Goal: Transaction & Acquisition: Purchase product/service

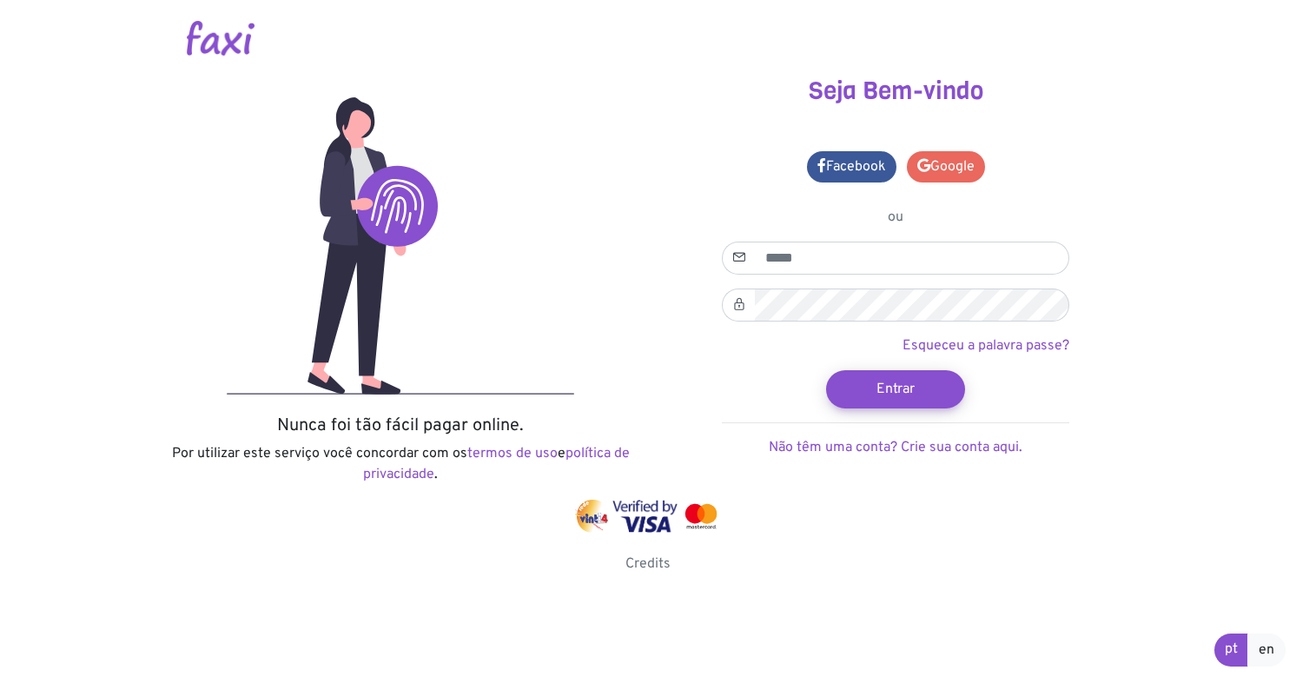
click at [944, 163] on link "Google" at bounding box center [946, 166] width 78 height 31
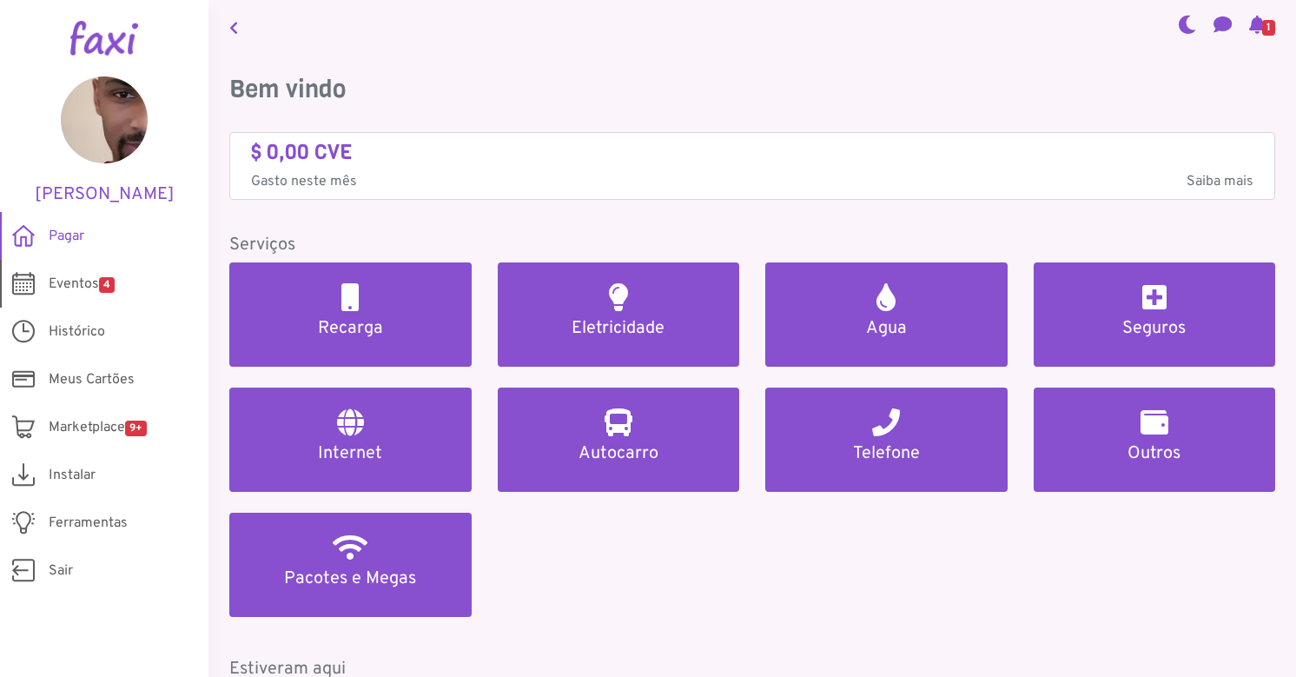
click at [122, 284] on link "Eventos 4" at bounding box center [104, 284] width 208 height 48
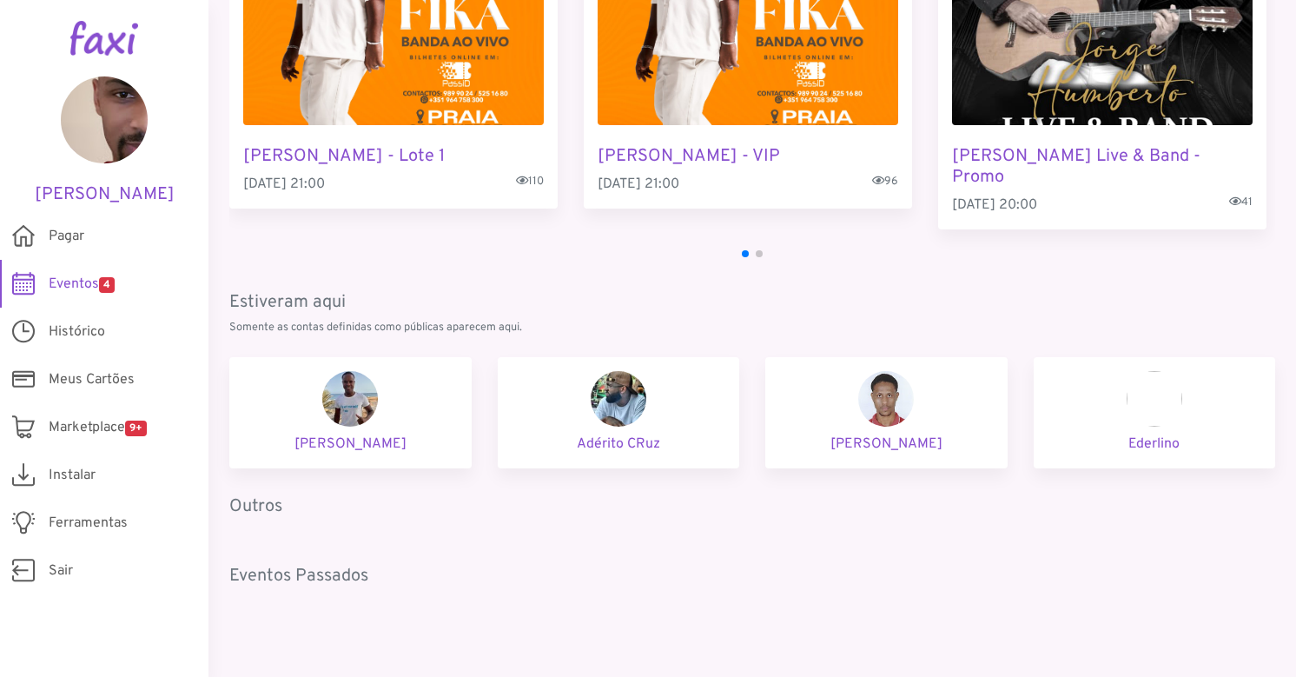
scroll to position [201, 0]
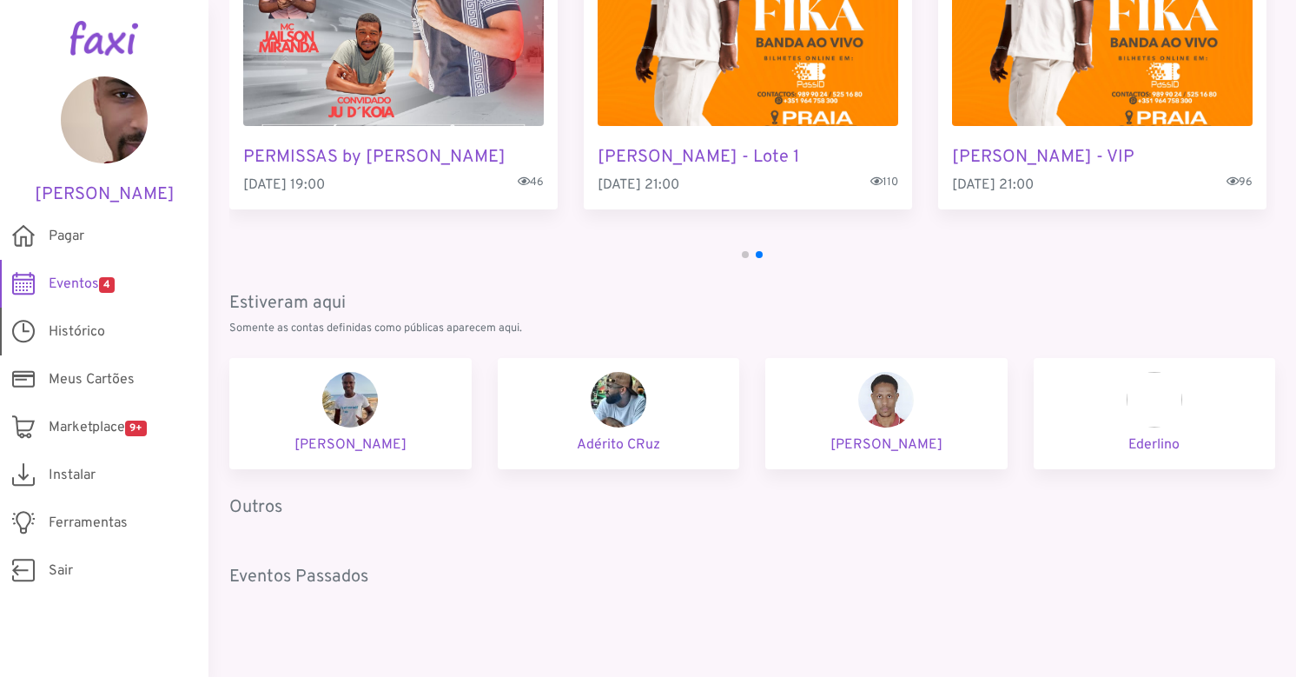
click at [102, 326] on span "Histórico" at bounding box center [77, 331] width 56 height 21
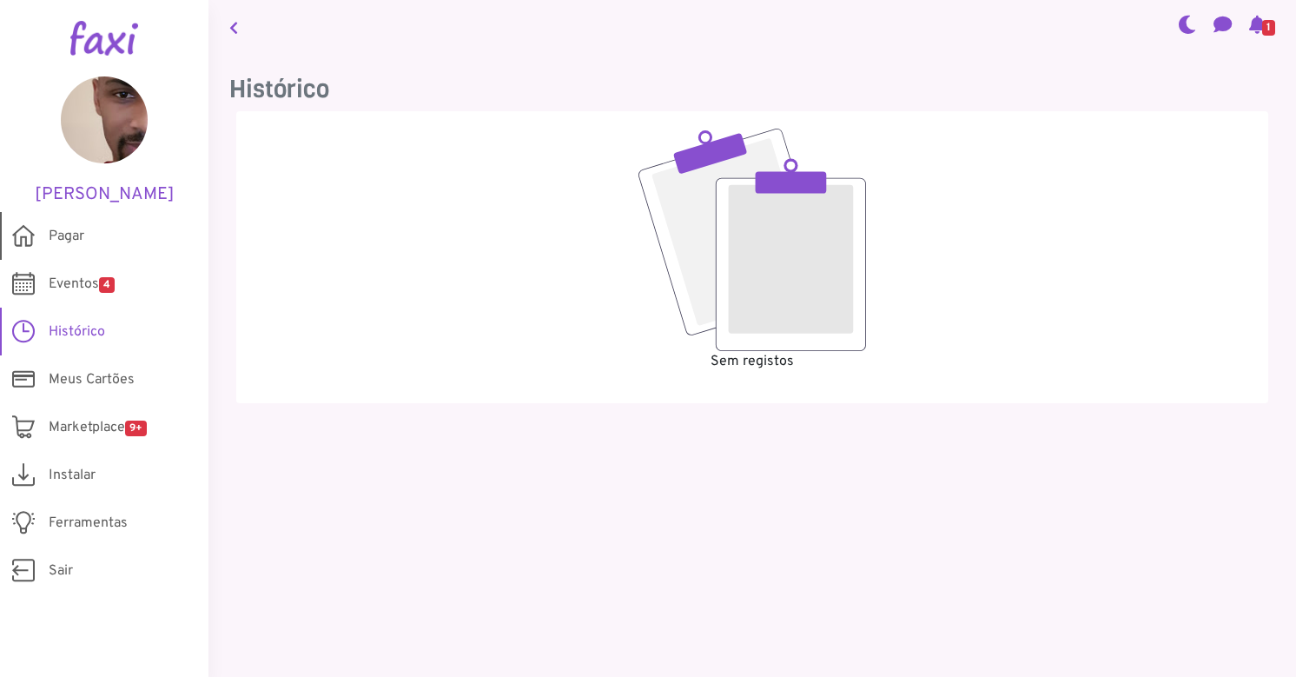
click at [67, 235] on span "Pagar" at bounding box center [67, 236] width 36 height 21
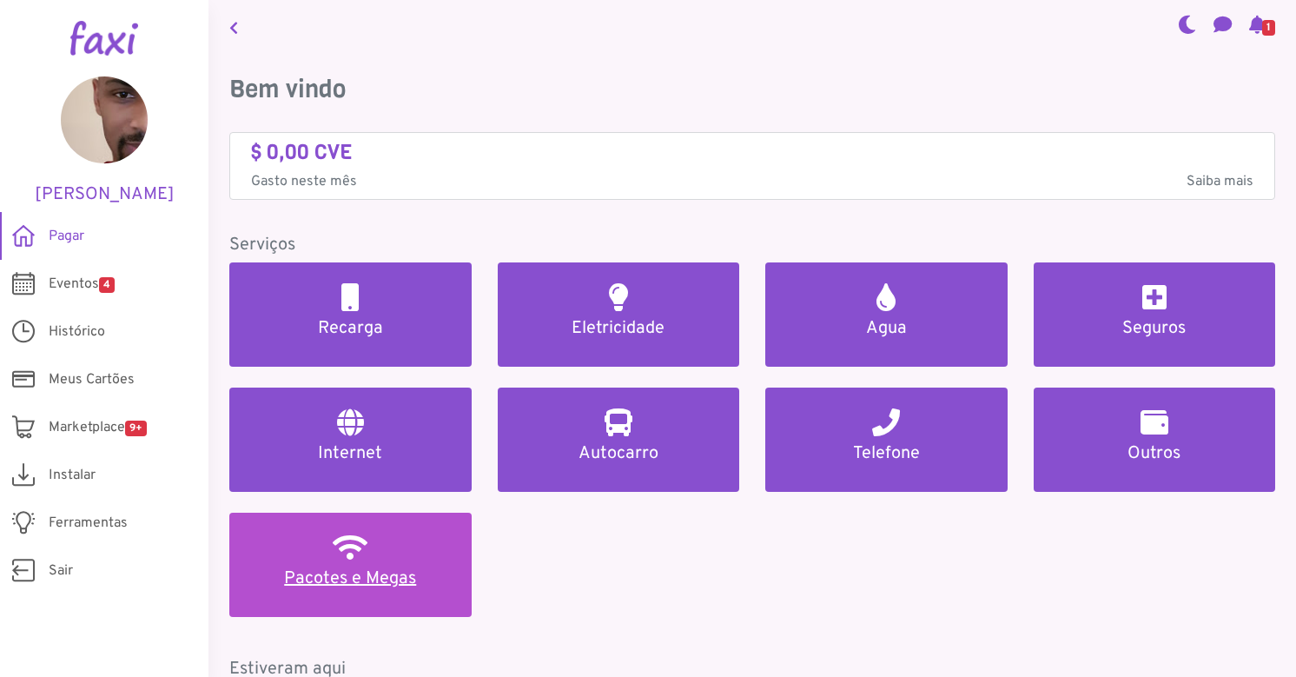
click at [288, 557] on link "Pacotes e Megas" at bounding box center [350, 564] width 242 height 104
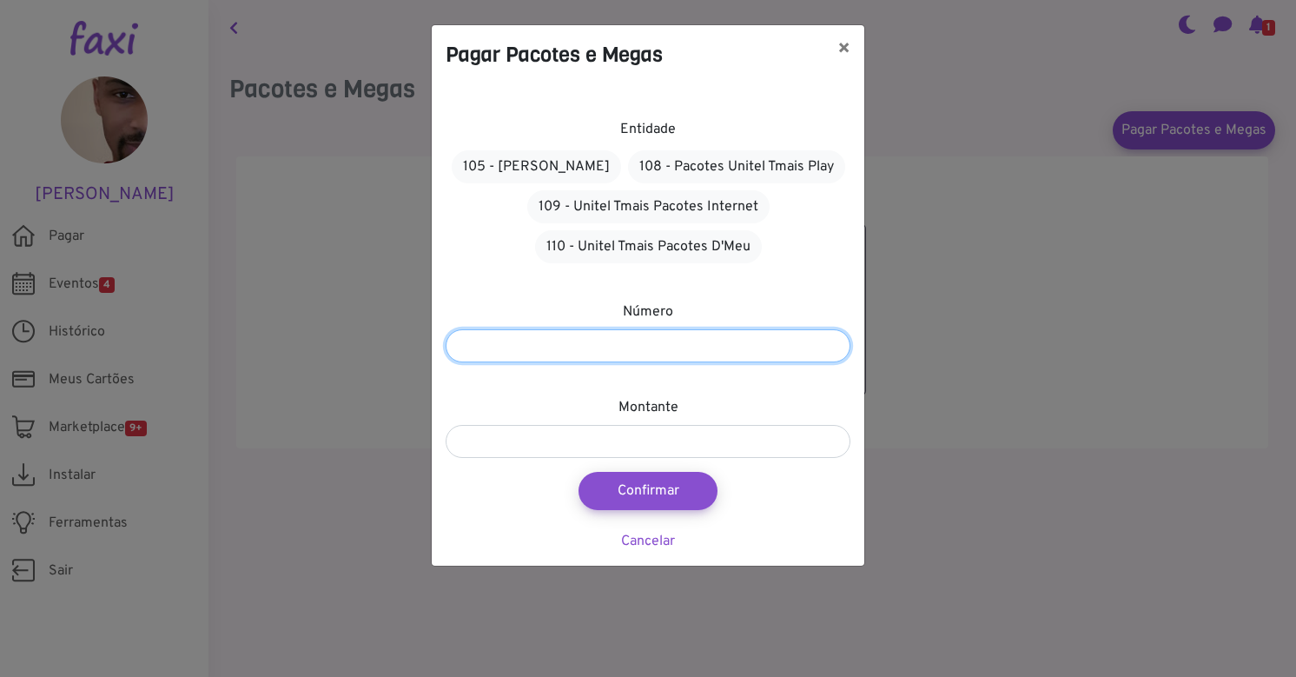
click at [678, 339] on input "number" at bounding box center [648, 345] width 405 height 33
type input "*******"
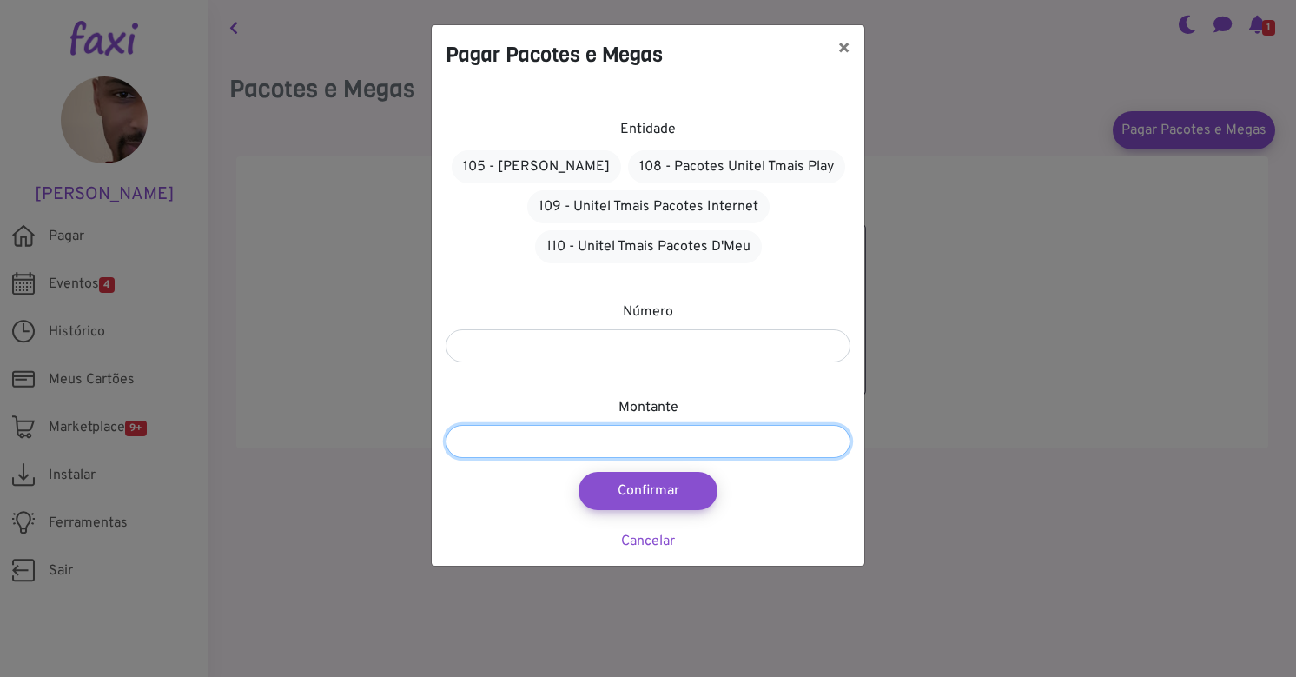
click at [638, 436] on input "number" at bounding box center [648, 441] width 405 height 33
type input "****"
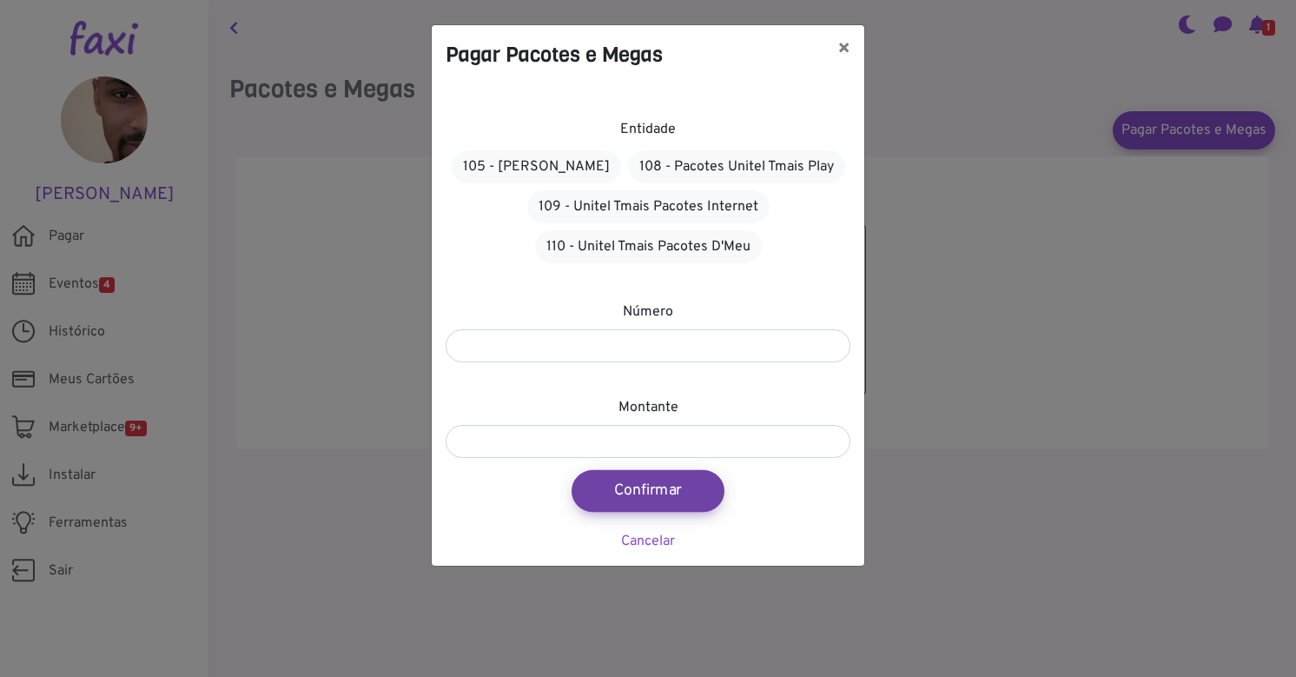
click at [655, 485] on button "Confirmar" at bounding box center [648, 491] width 153 height 42
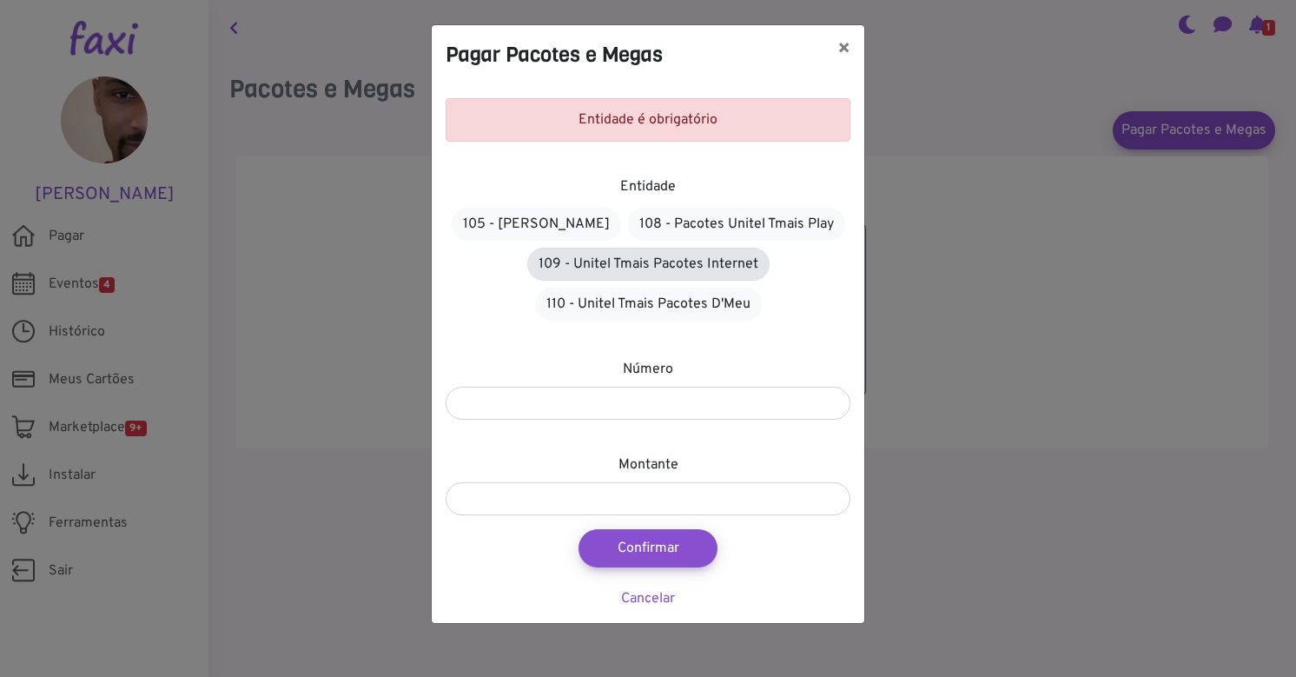
click at [624, 268] on link "109 - Unitel Tmais Pacotes Internet" at bounding box center [648, 264] width 242 height 33
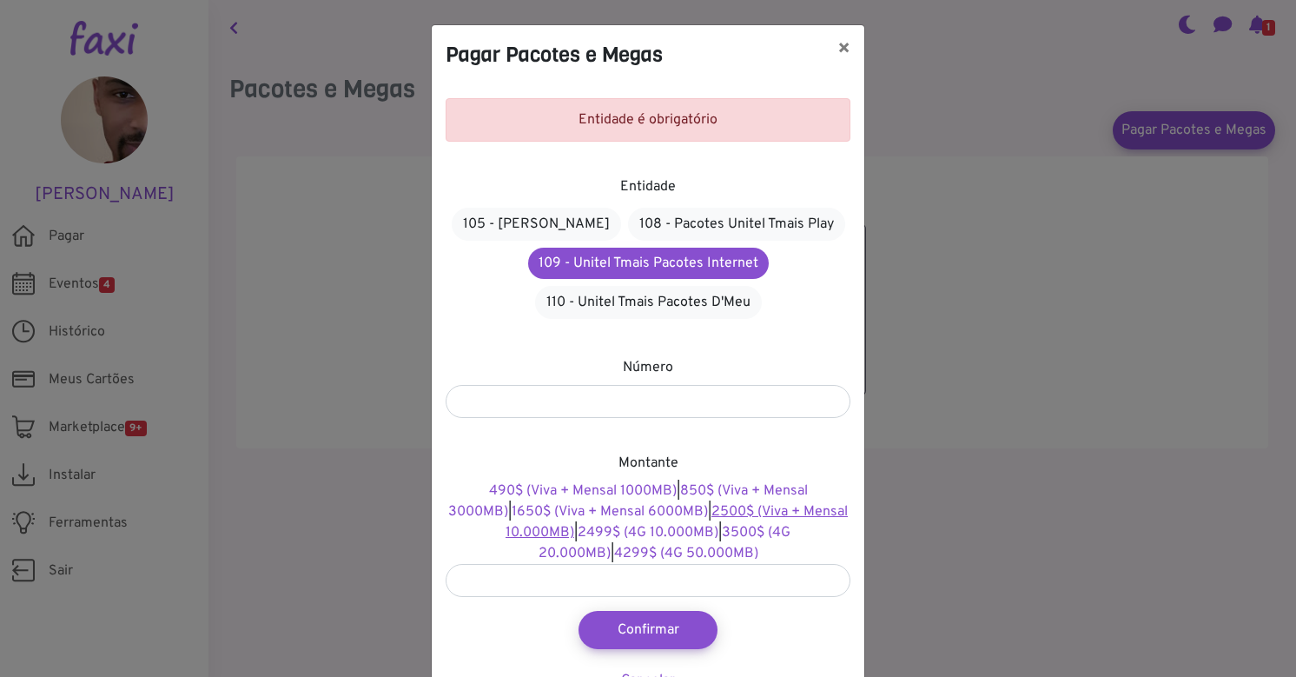
click at [712, 508] on link "2500$ (Viva + Mensal 10.000MB)" at bounding box center [677, 522] width 342 height 38
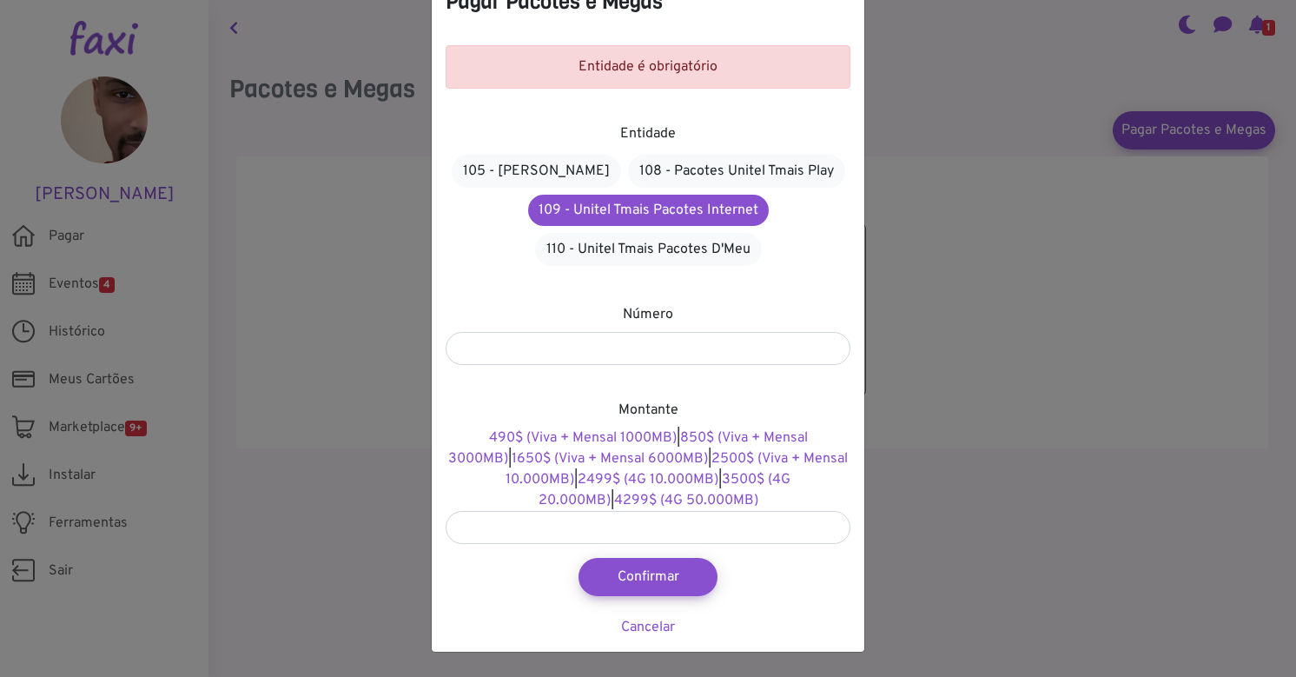
scroll to position [53, 0]
click at [619, 571] on button "Confirmar" at bounding box center [648, 577] width 153 height 42
type input "****"
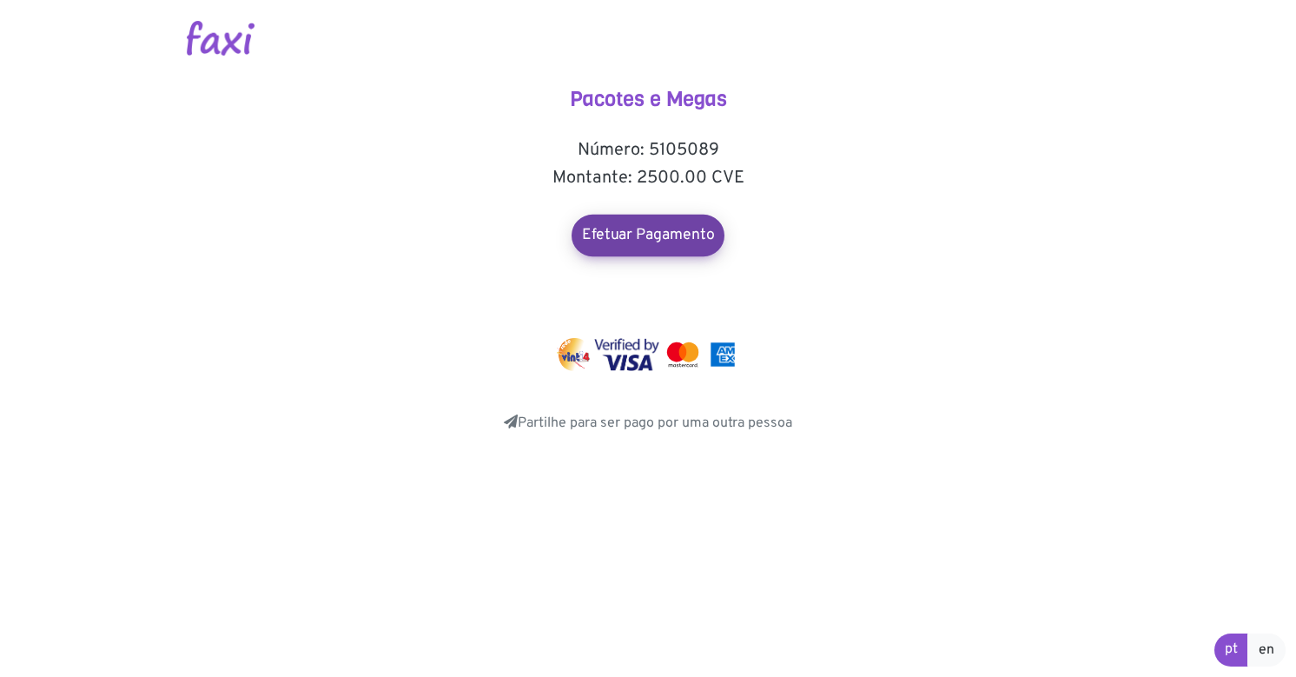
click at [652, 228] on link "Efetuar Pagamento" at bounding box center [648, 236] width 153 height 42
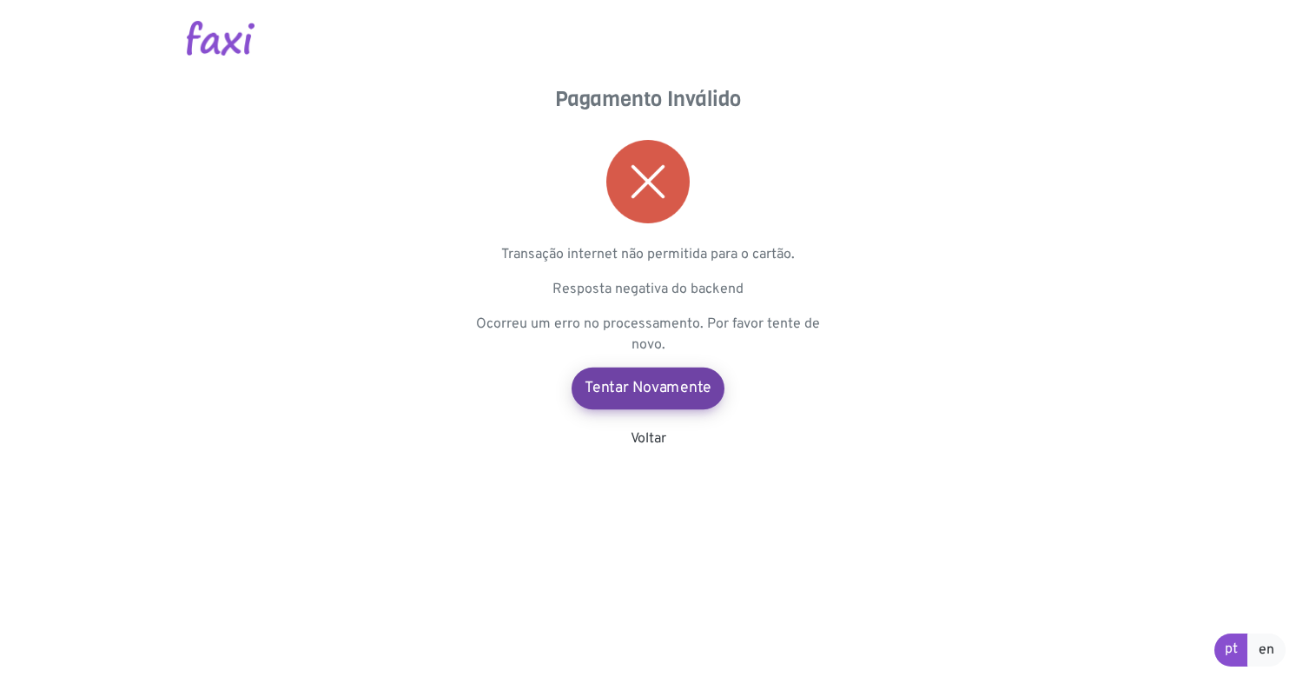
click at [653, 382] on link "Tentar Novamente" at bounding box center [648, 388] width 153 height 42
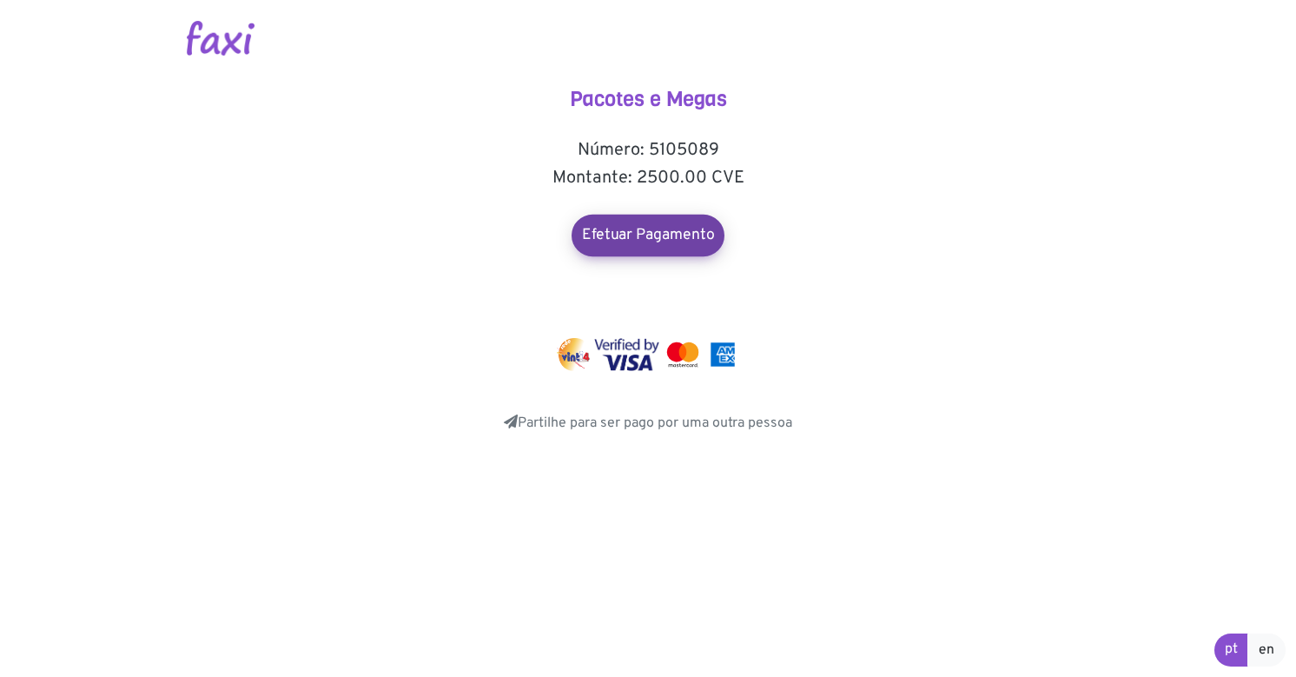
click at [676, 241] on link "Efetuar Pagamento" at bounding box center [648, 236] width 153 height 42
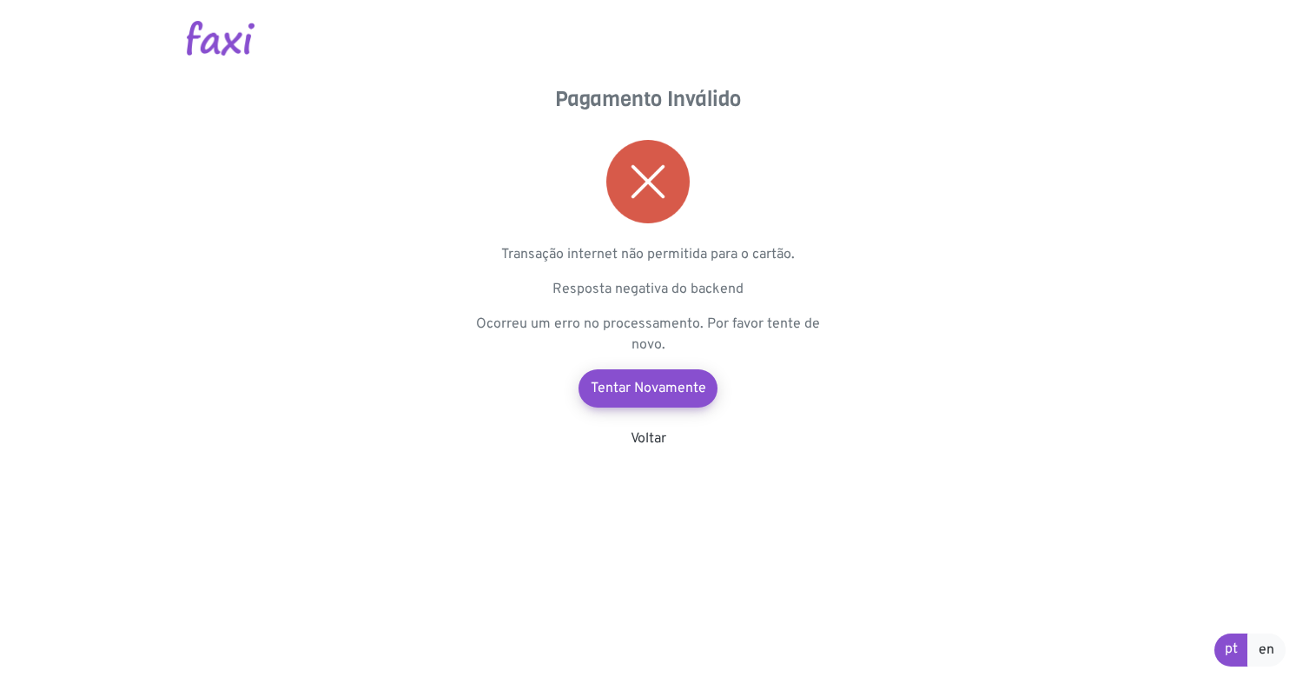
click at [644, 257] on p "Transação internet não permitida para o cartão." at bounding box center [647, 254] width 347 height 21
click at [637, 442] on link "Voltar" at bounding box center [649, 438] width 36 height 17
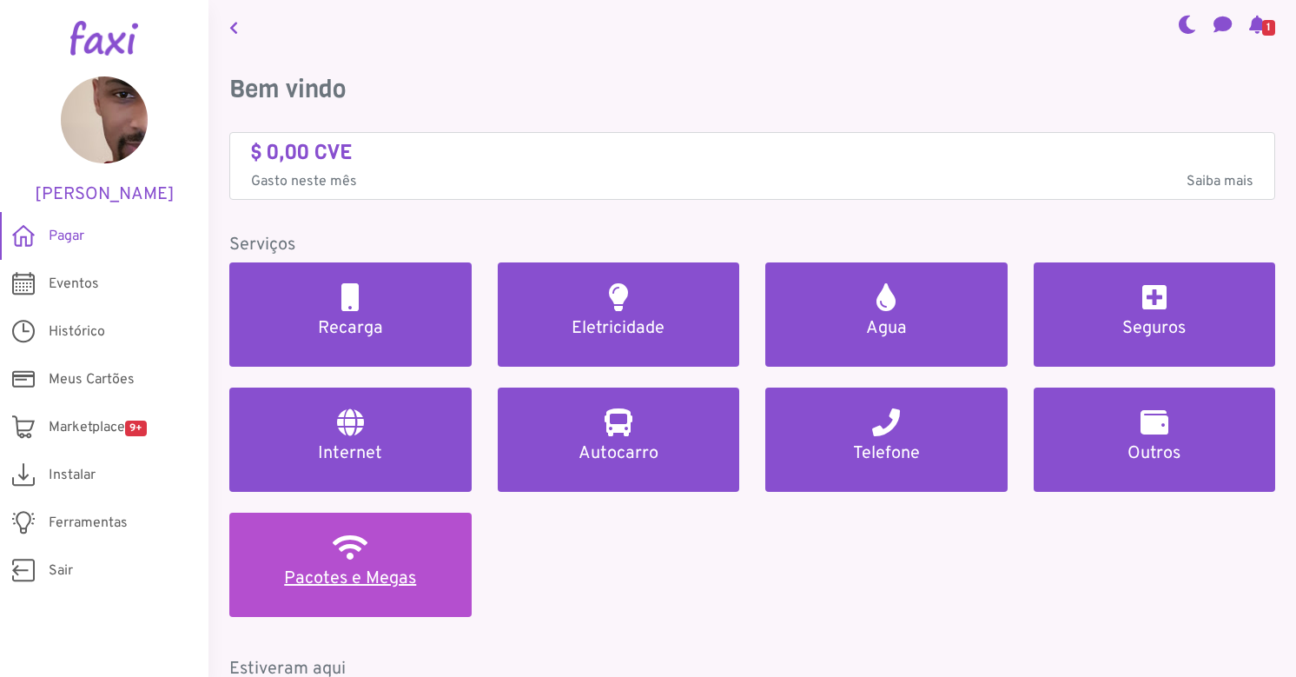
click at [354, 536] on h2 at bounding box center [350, 547] width 35 height 28
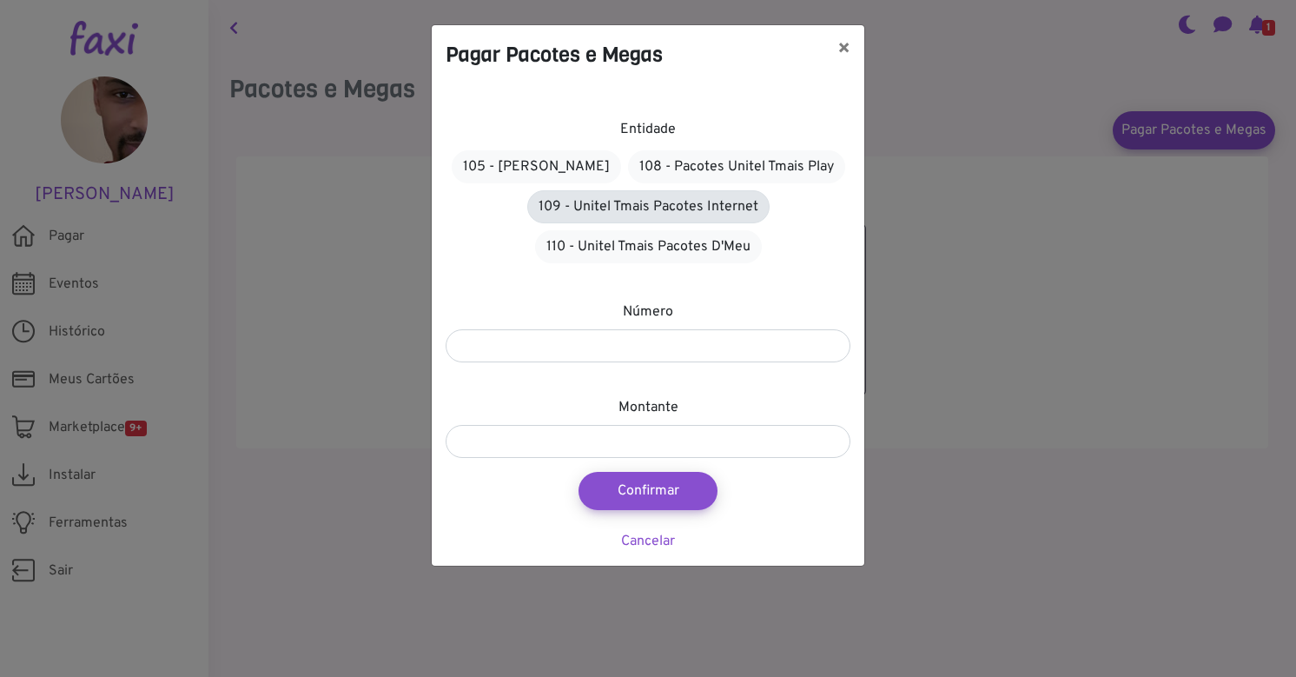
click at [630, 211] on link "109 - Unitel Tmais Pacotes Internet" at bounding box center [648, 206] width 242 height 33
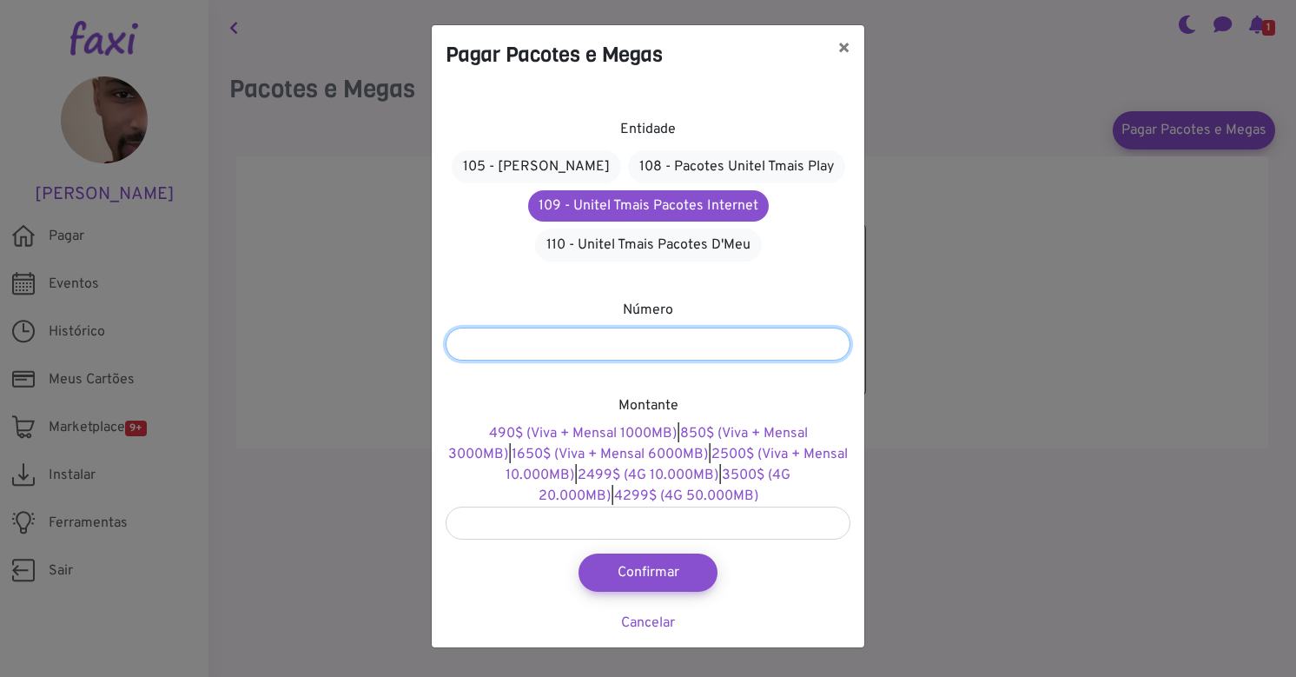
click at [569, 353] on input "number" at bounding box center [648, 343] width 405 height 33
type input "*******"
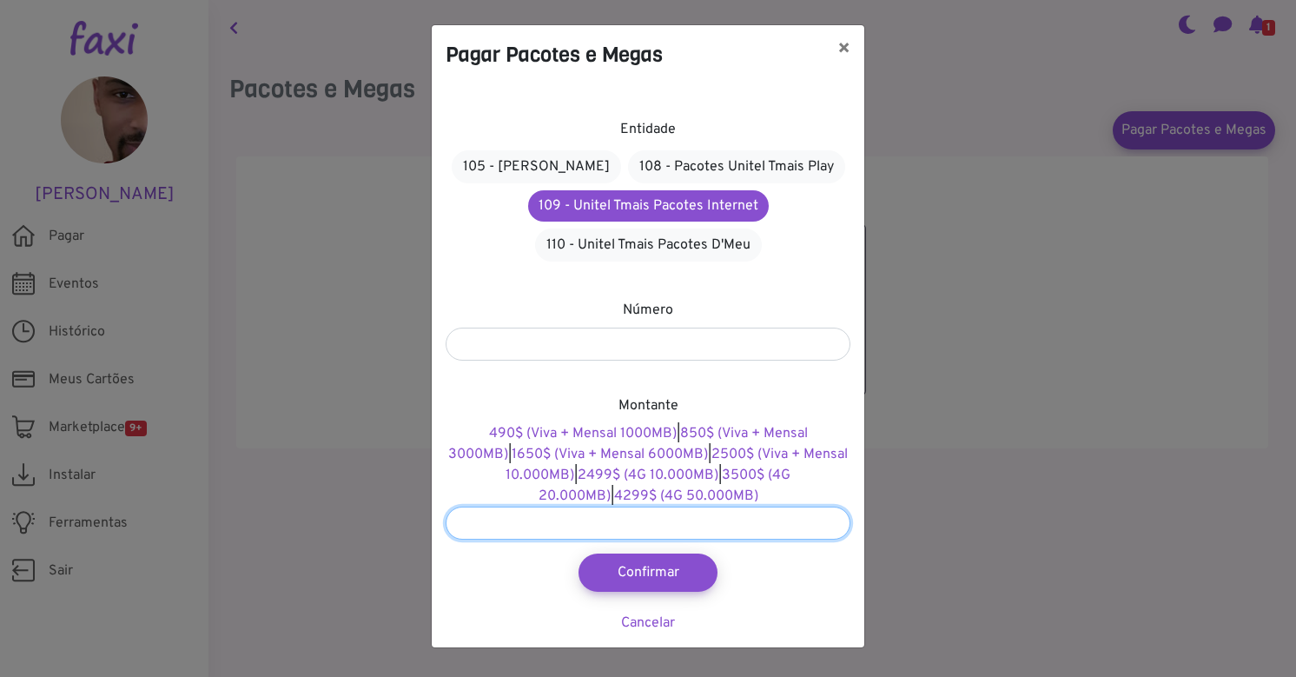
click at [596, 529] on input "number" at bounding box center [648, 522] width 405 height 33
type input "****"
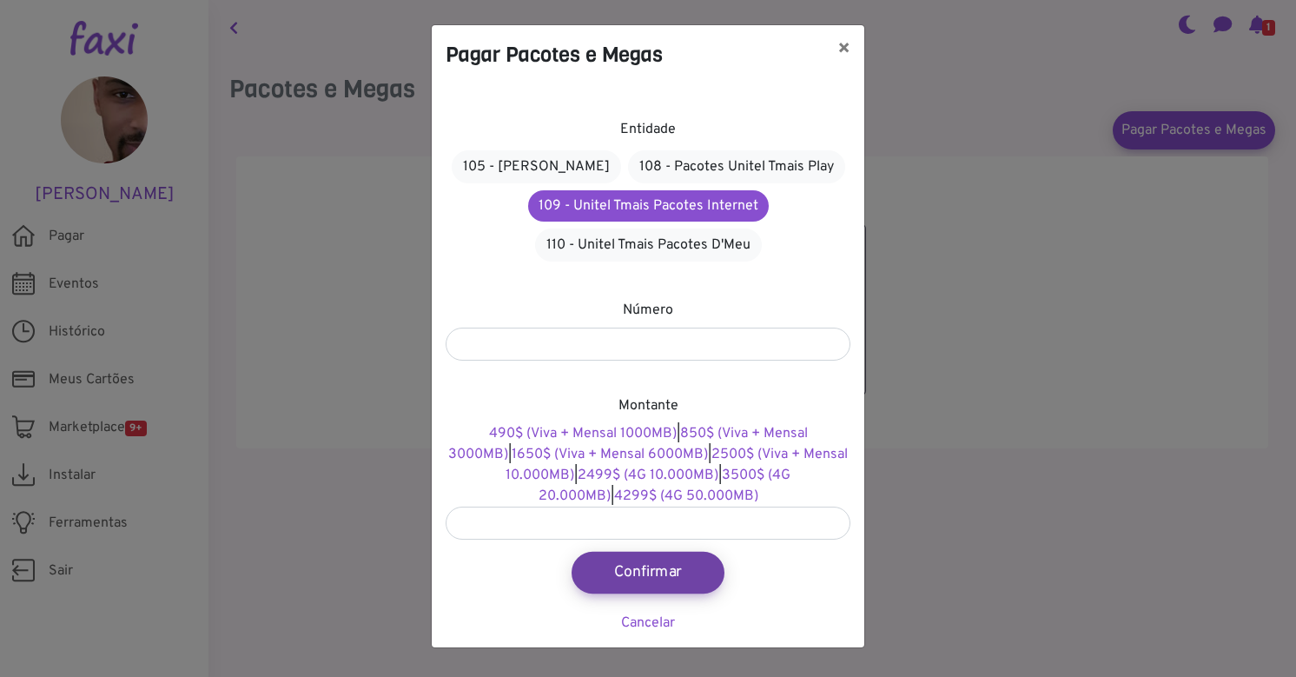
click at [642, 570] on button "Confirmar" at bounding box center [648, 573] width 153 height 42
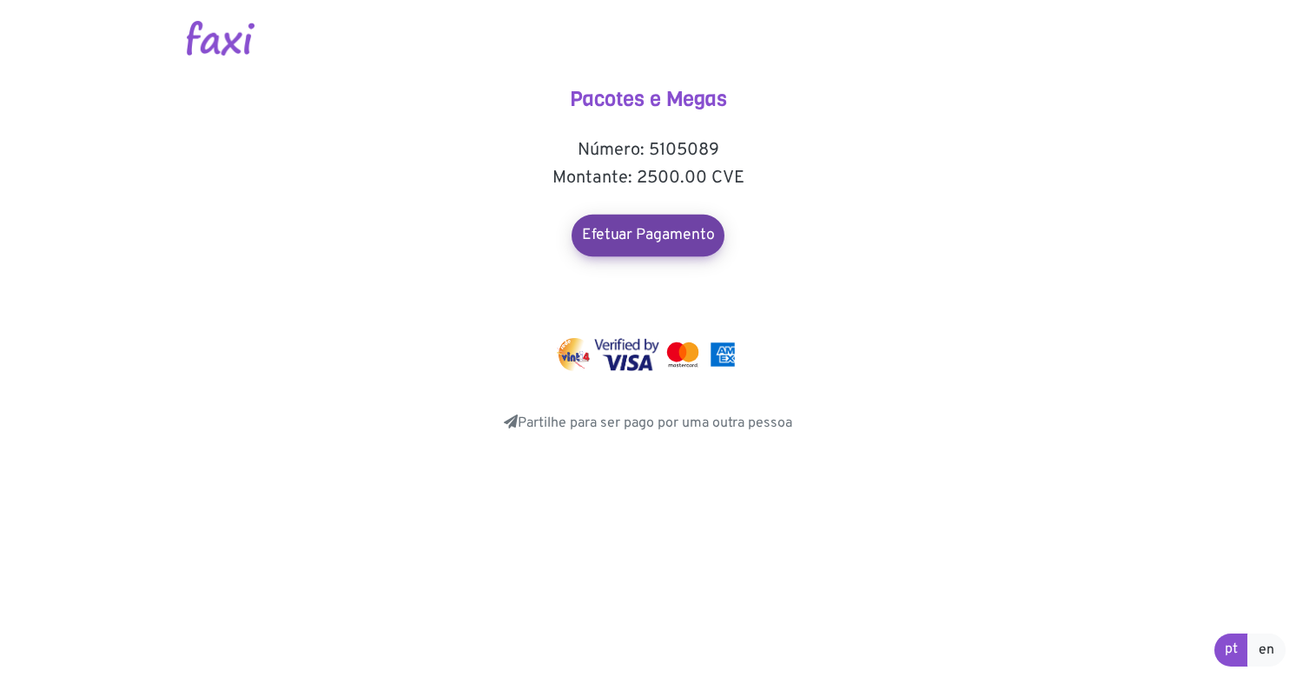
click at [642, 228] on link "Efetuar Pagamento" at bounding box center [648, 236] width 153 height 42
